Goal: Information Seeking & Learning: Learn about a topic

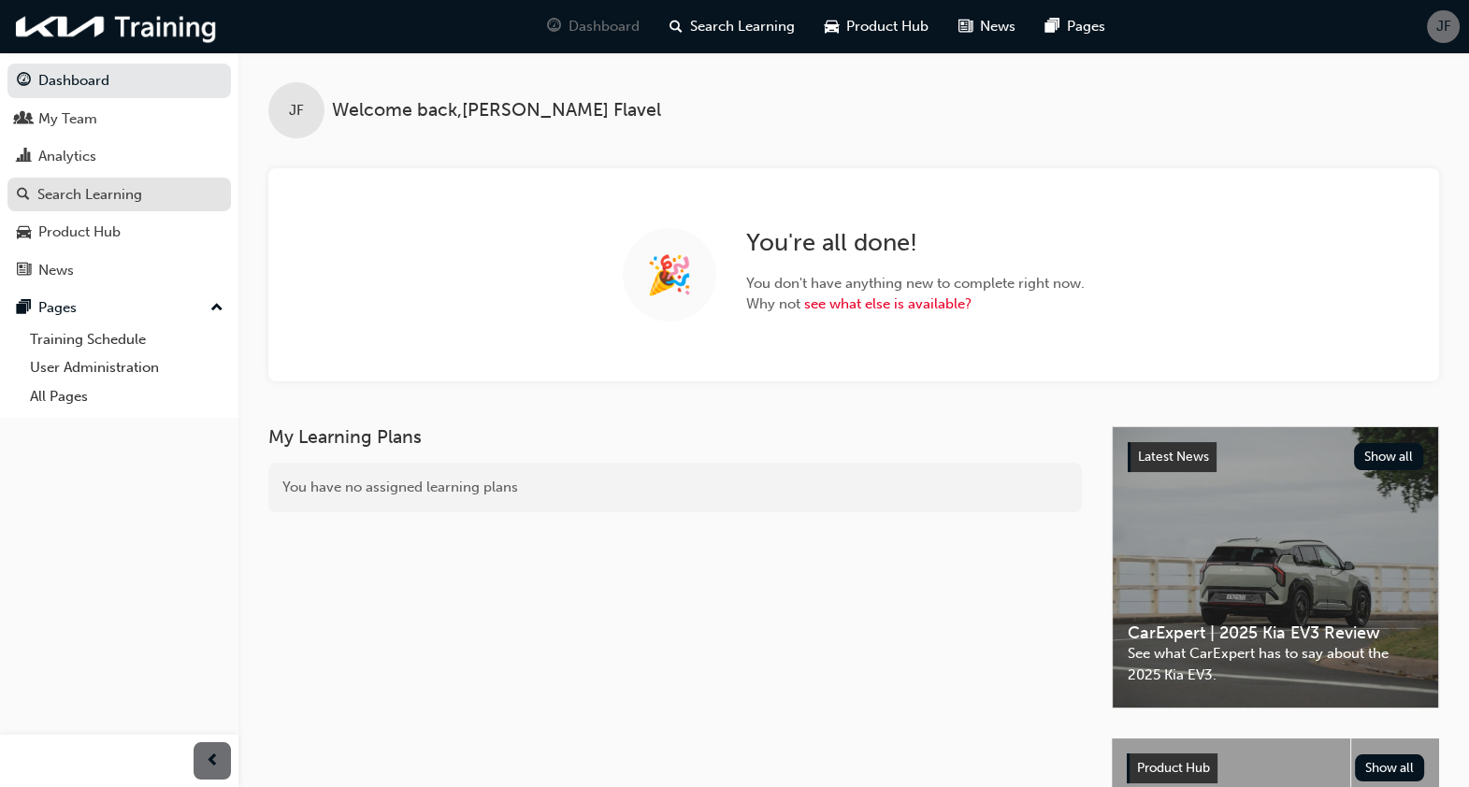
click at [130, 198] on div "Search Learning" at bounding box center [89, 195] width 105 height 22
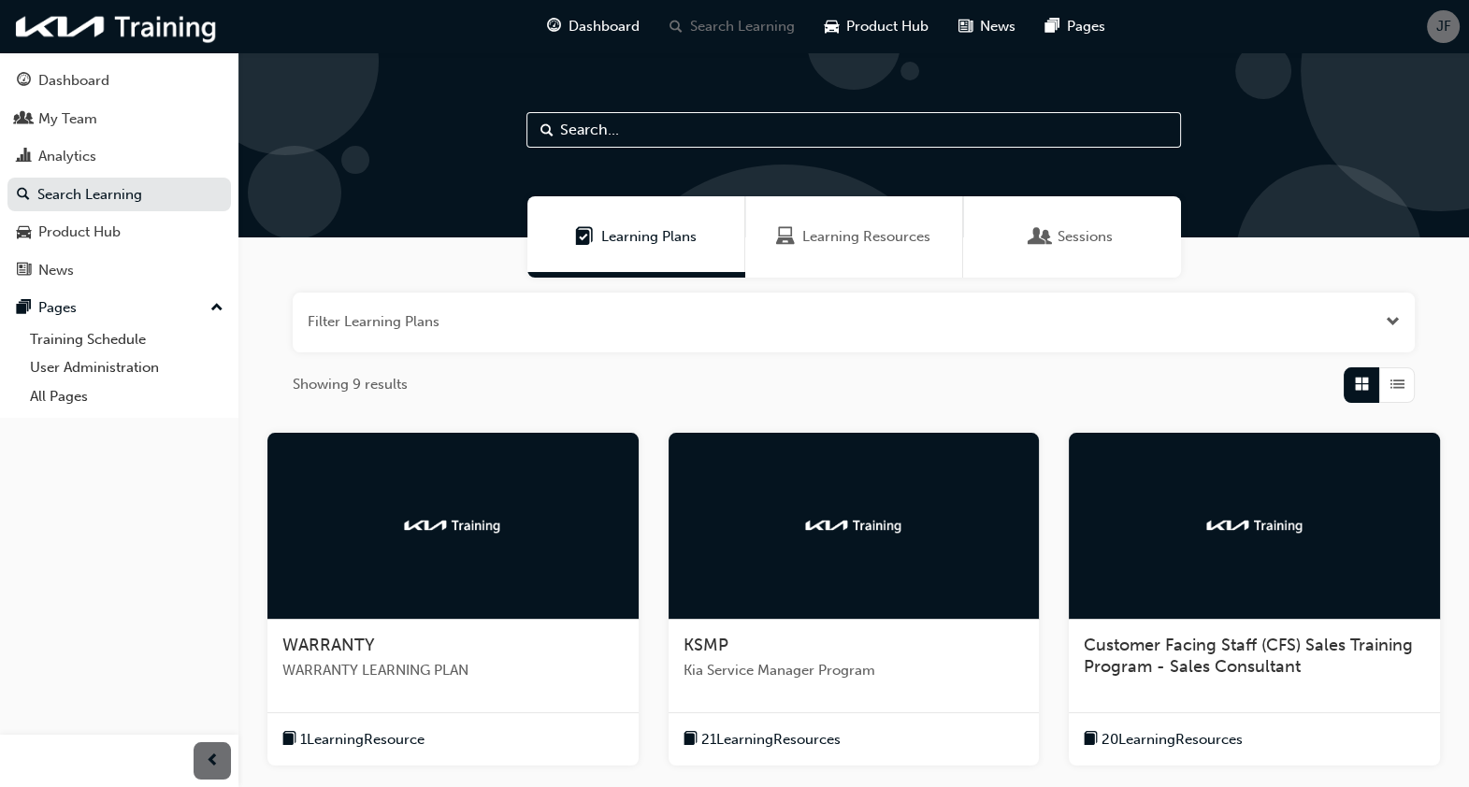
click at [811, 238] on span "Learning Resources" at bounding box center [866, 237] width 128 height 22
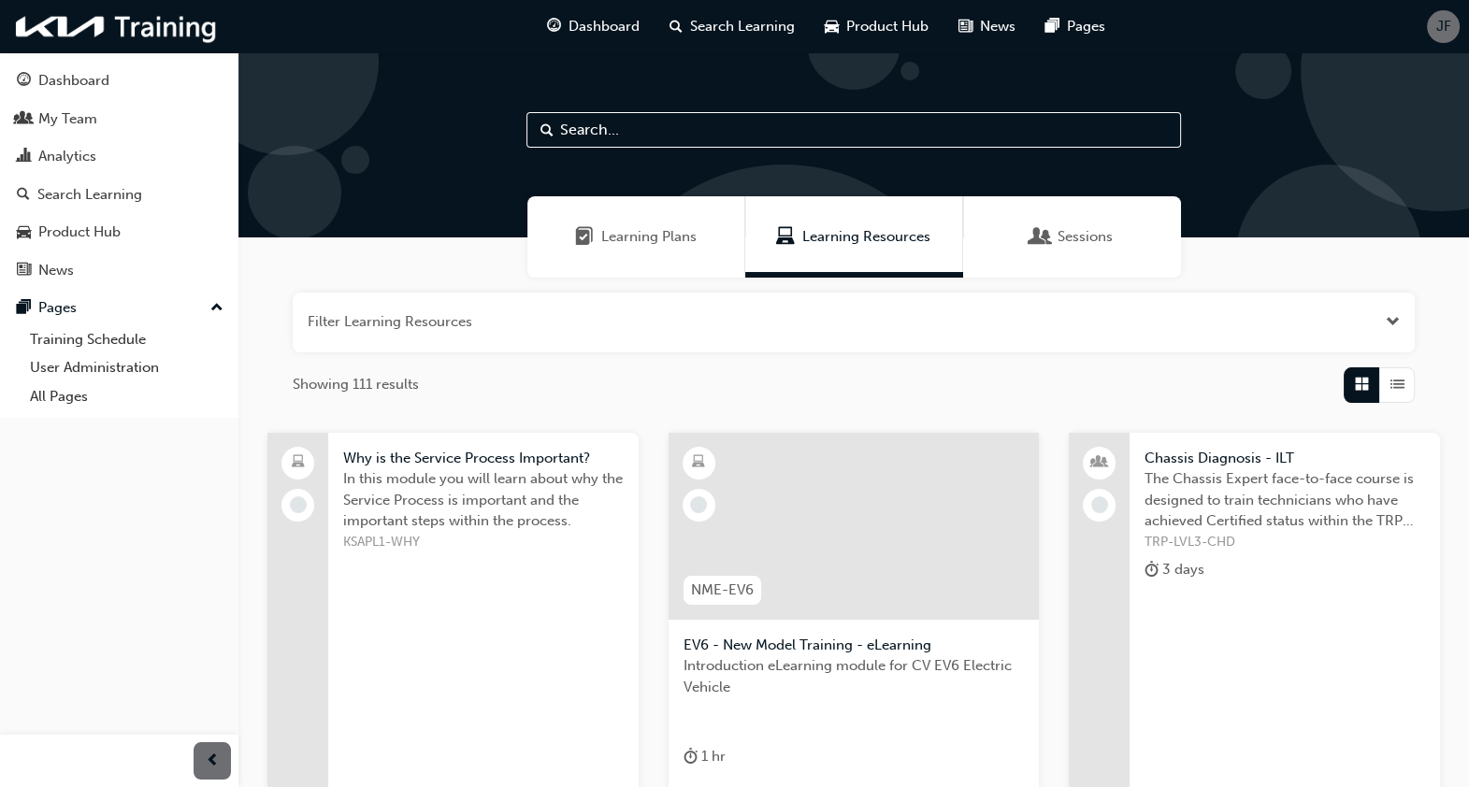
click at [641, 252] on div "Learning Plans" at bounding box center [636, 236] width 218 height 81
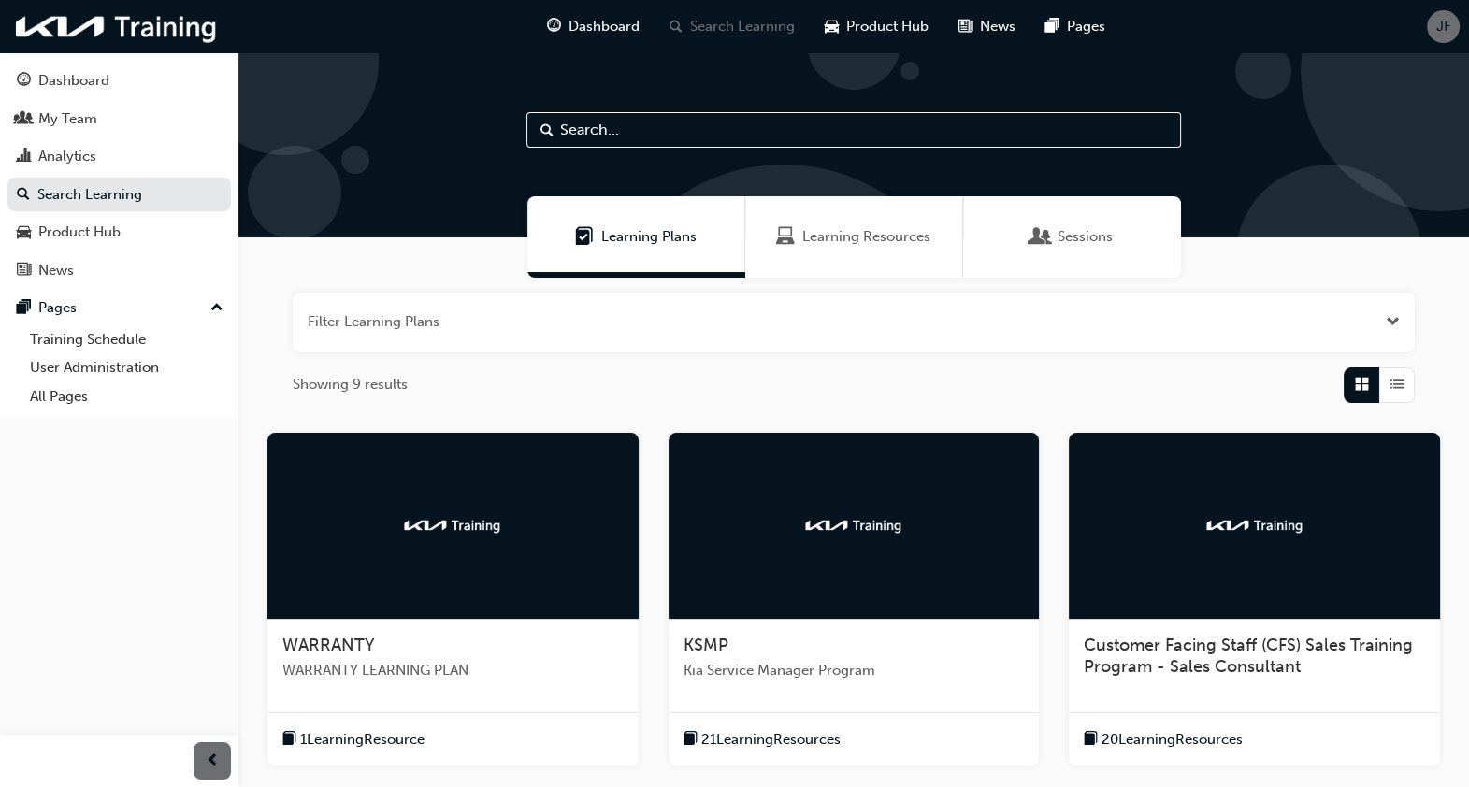
click at [445, 693] on div "WARRANTY WARRANTY LEARNING PLAN" at bounding box center [452, 666] width 371 height 92
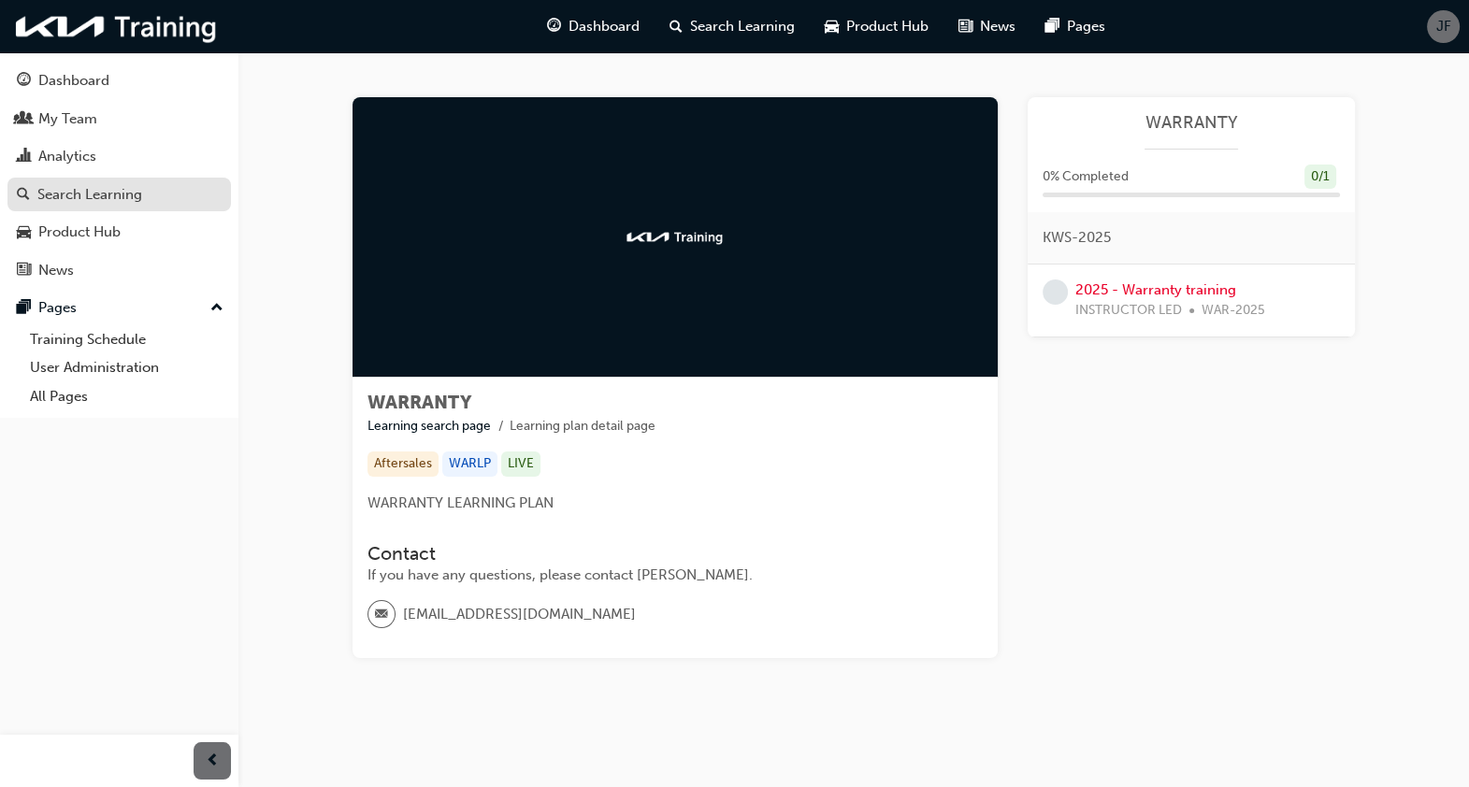
click at [177, 196] on div "Search Learning" at bounding box center [119, 194] width 205 height 23
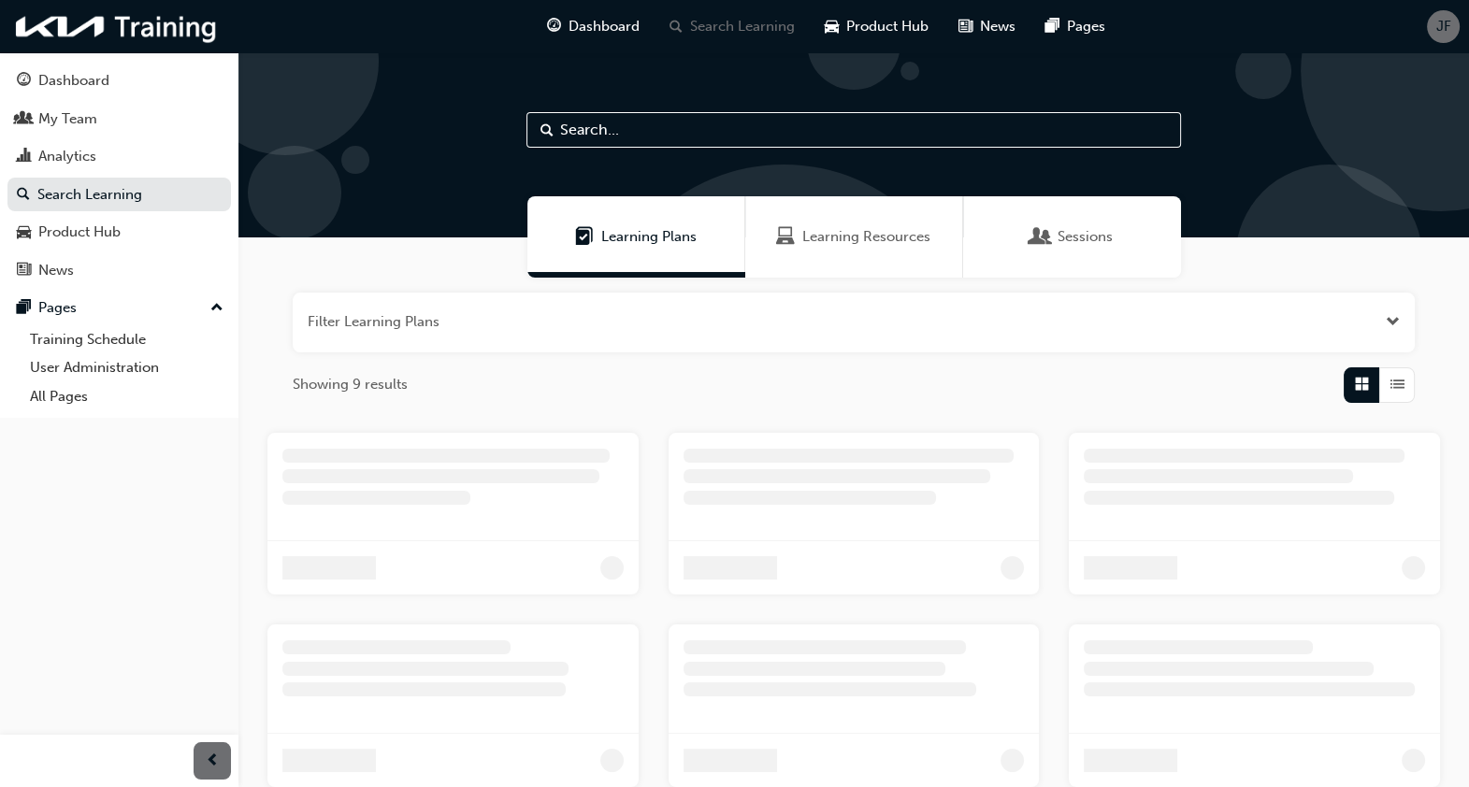
click at [727, 136] on input "text" at bounding box center [853, 130] width 655 height 36
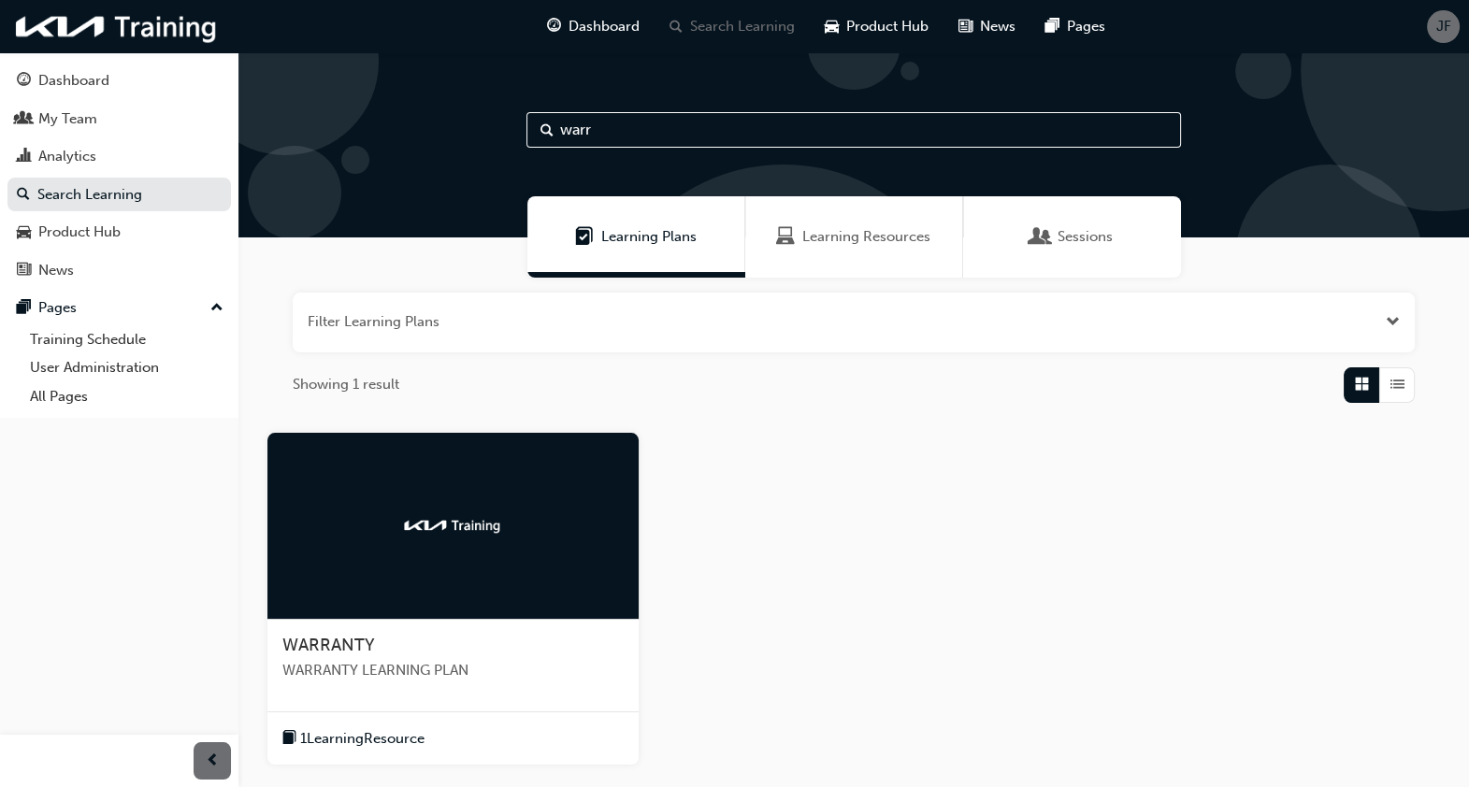
type input "warr"
click at [856, 257] on div "Learning Resources" at bounding box center [854, 236] width 218 height 81
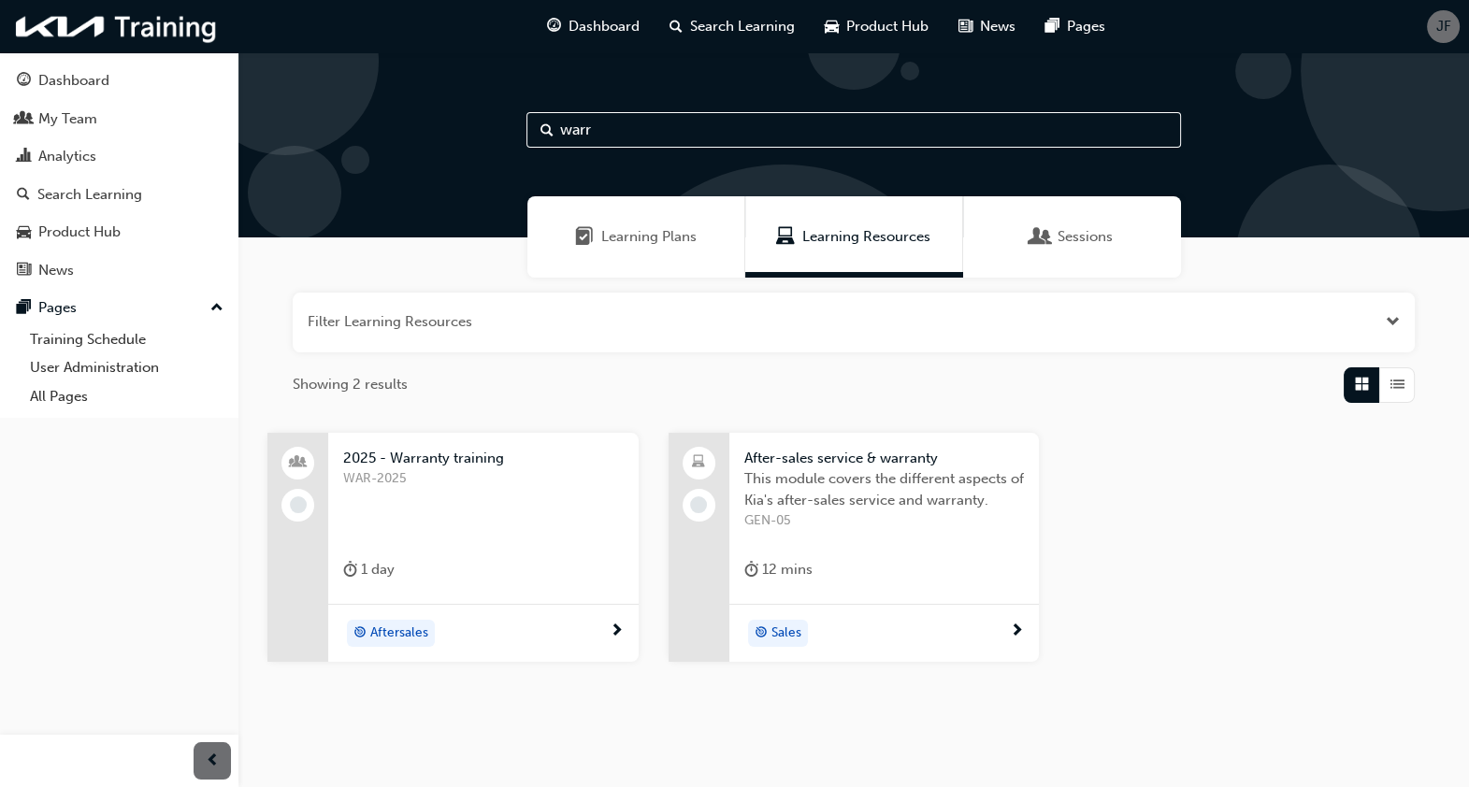
click at [545, 498] on div "WAR-2025" at bounding box center [483, 505] width 281 height 75
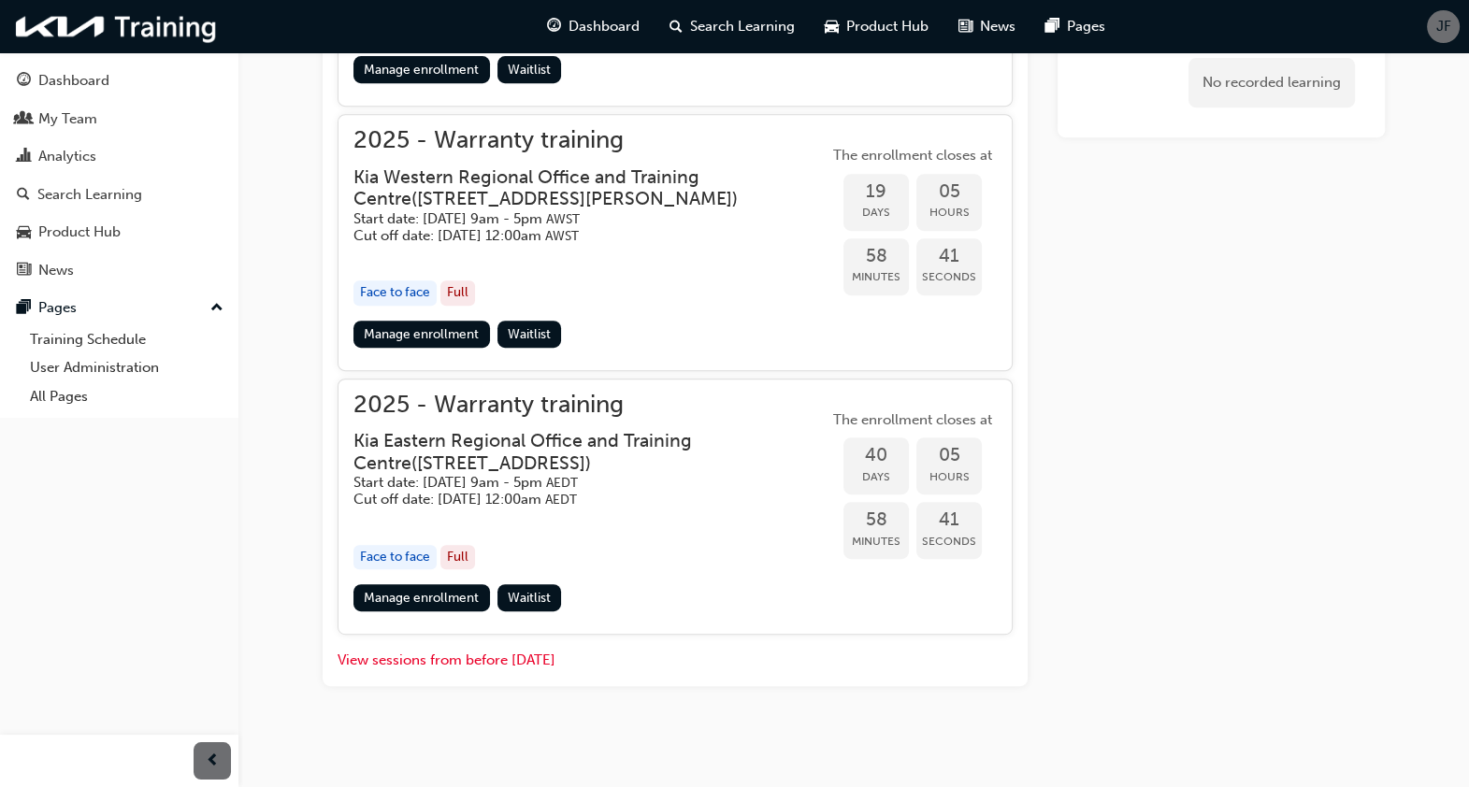
scroll to position [1061, 0]
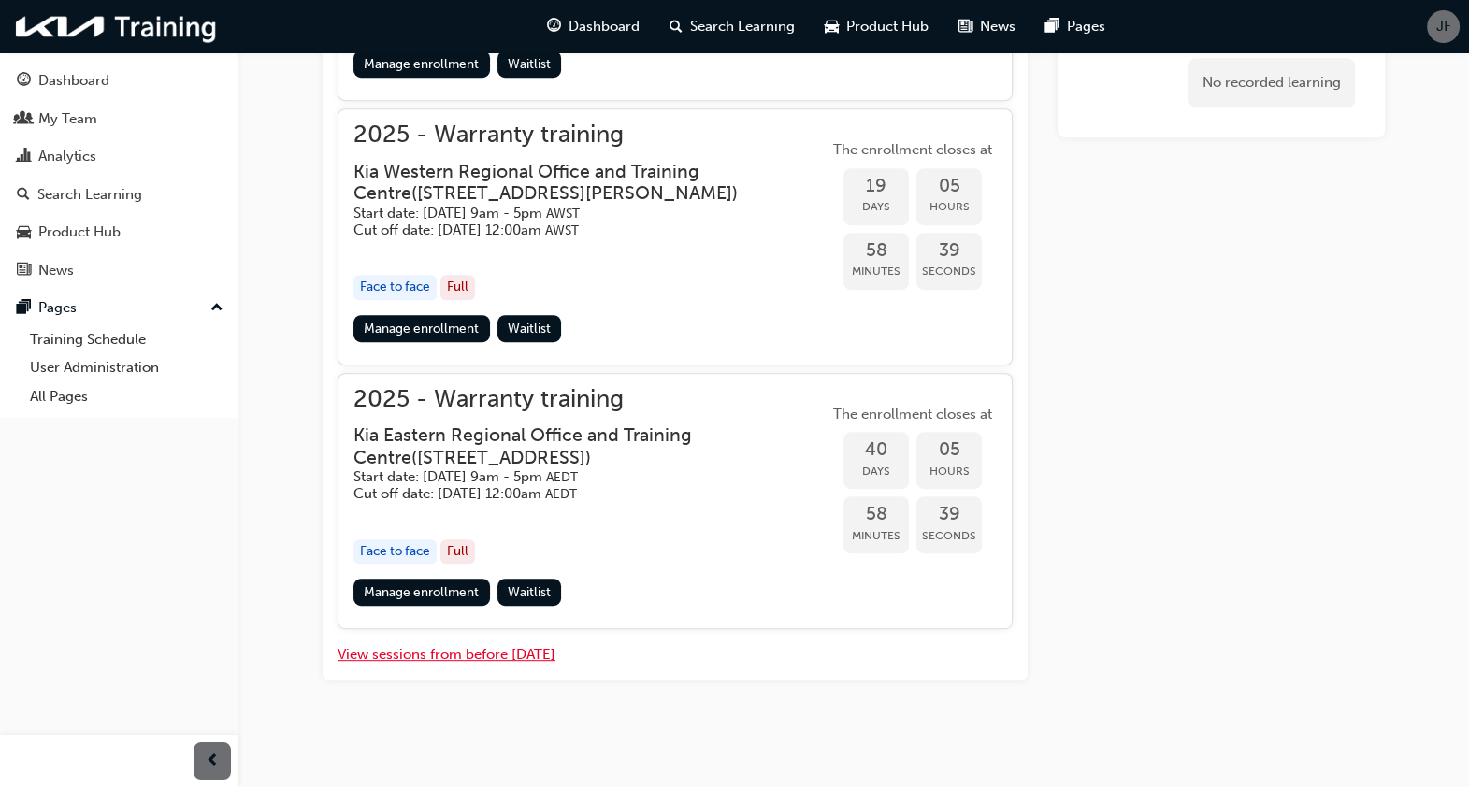
click at [482, 654] on button "View sessions from before [DATE]" at bounding box center [447, 655] width 218 height 22
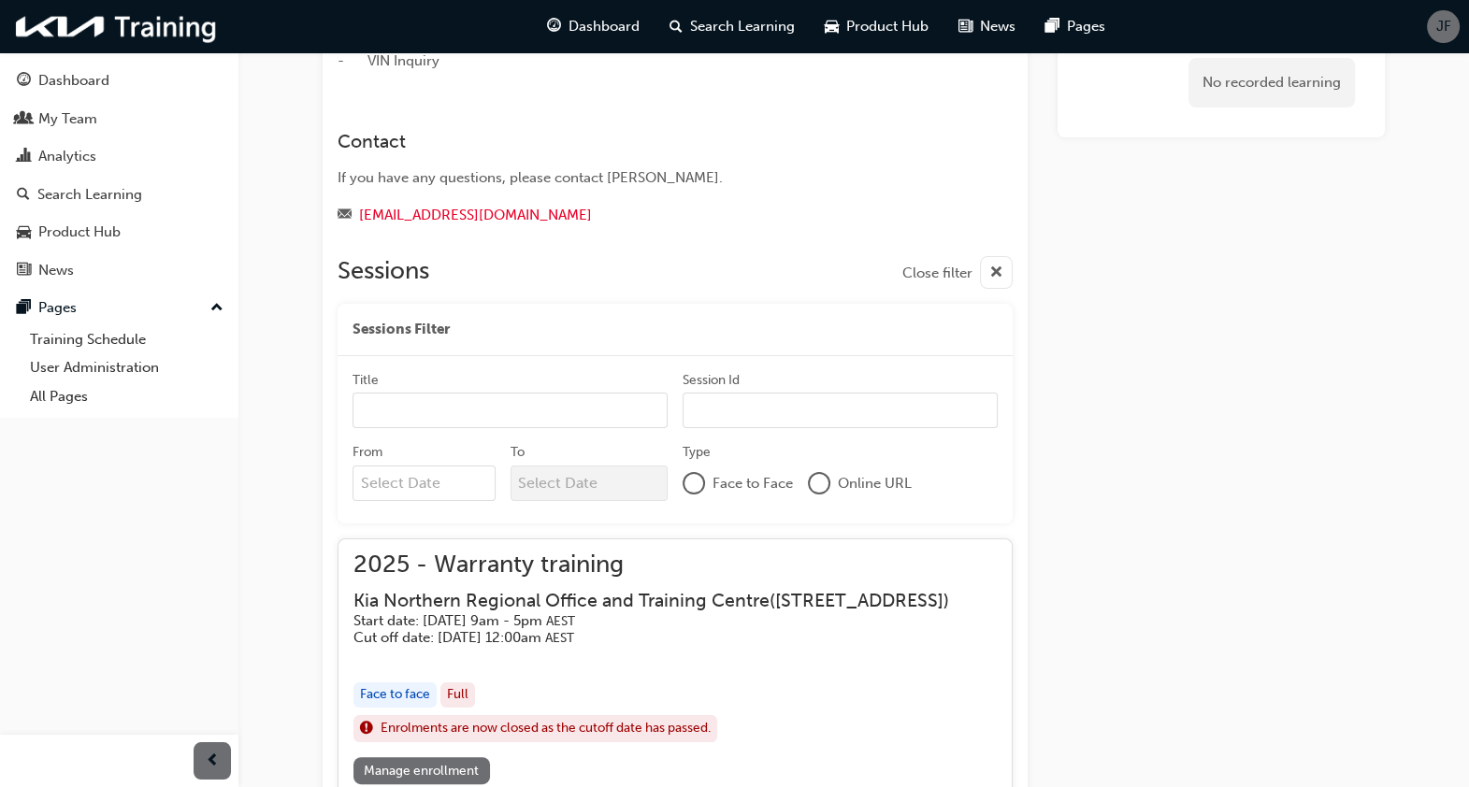
scroll to position [1435, 0]
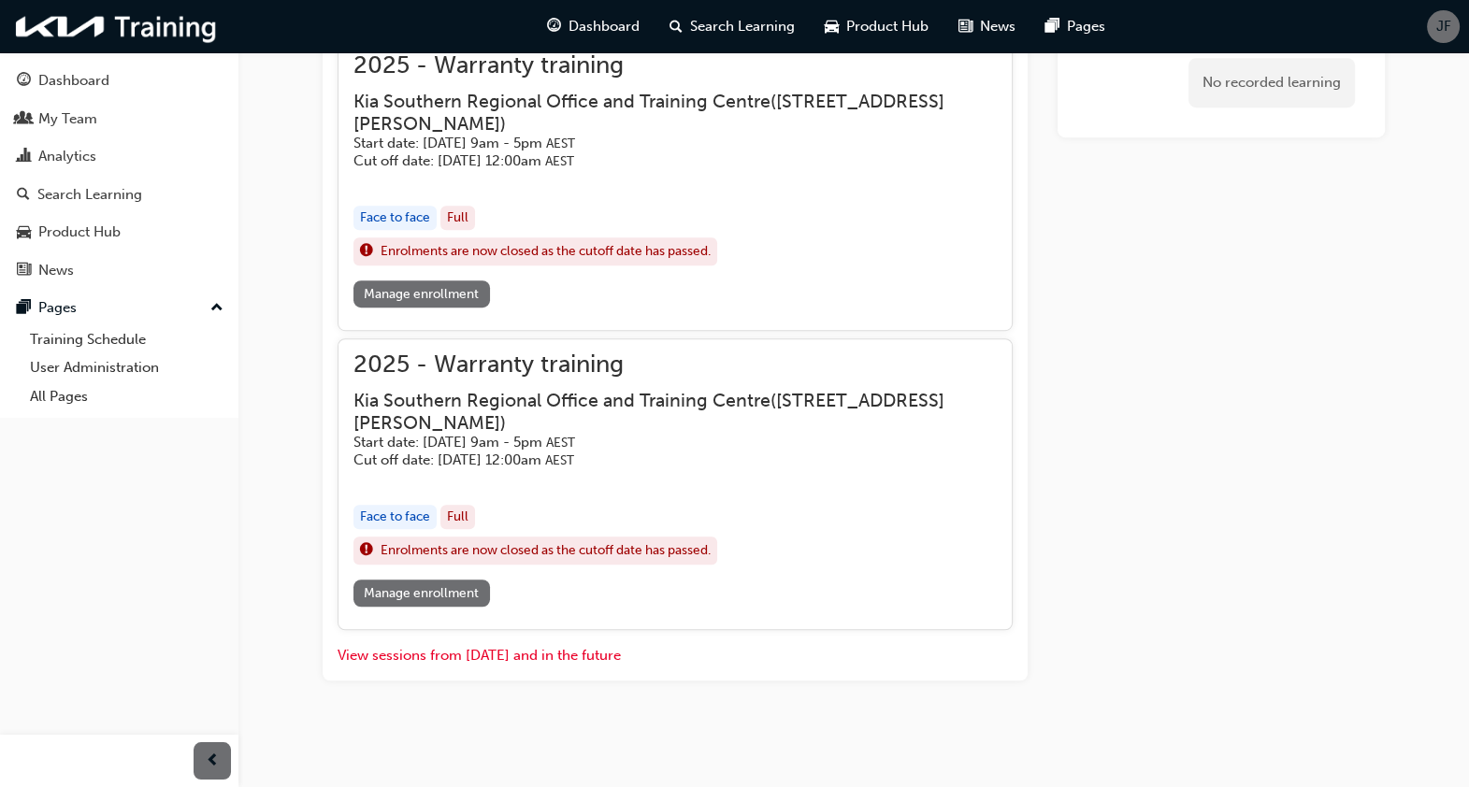
click at [463, 594] on link "Manage enrollment" at bounding box center [421, 593] width 137 height 27
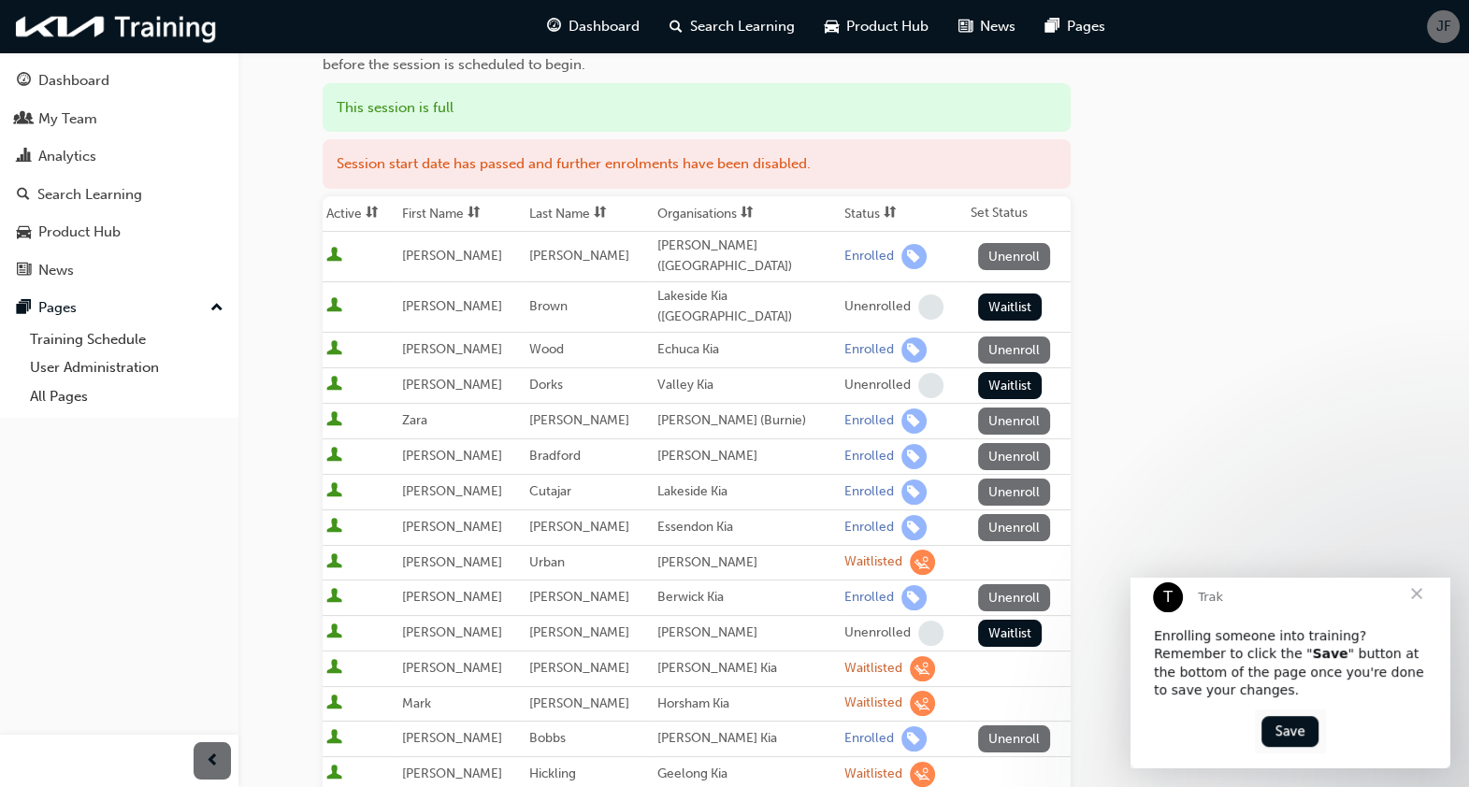
scroll to position [221, 0]
